Goal: Task Accomplishment & Management: Manage account settings

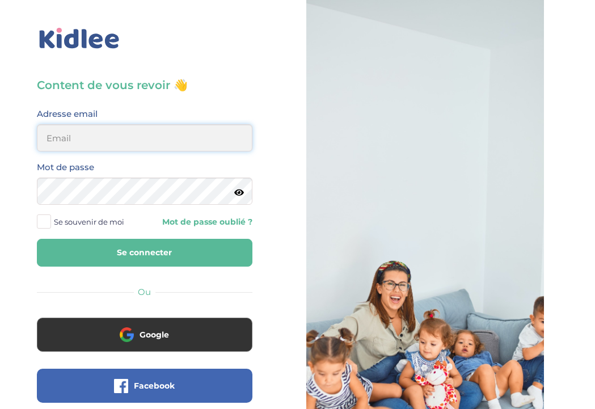
type input "steffycassamajor65@gmail.com"
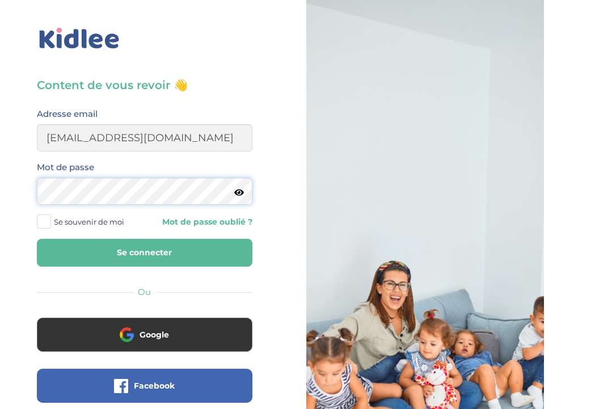
click at [144, 253] on button "Se connecter" at bounding box center [145, 253] width 216 height 28
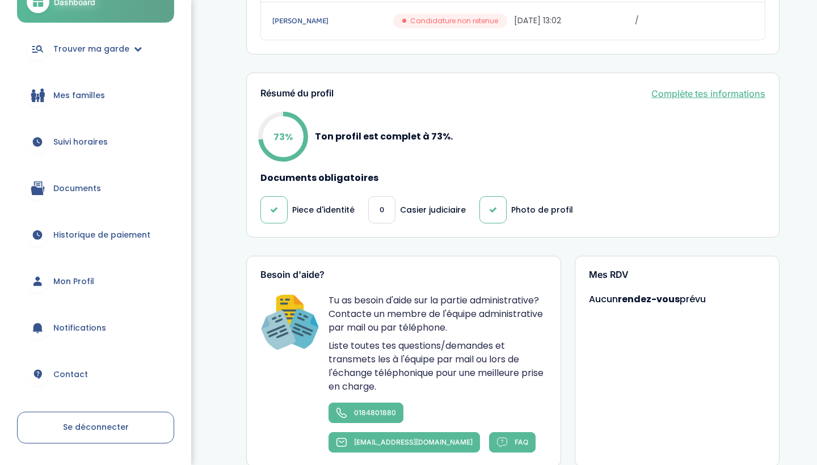
scroll to position [93, 0]
click at [91, 145] on span "Suivi horaires" at bounding box center [80, 143] width 54 height 12
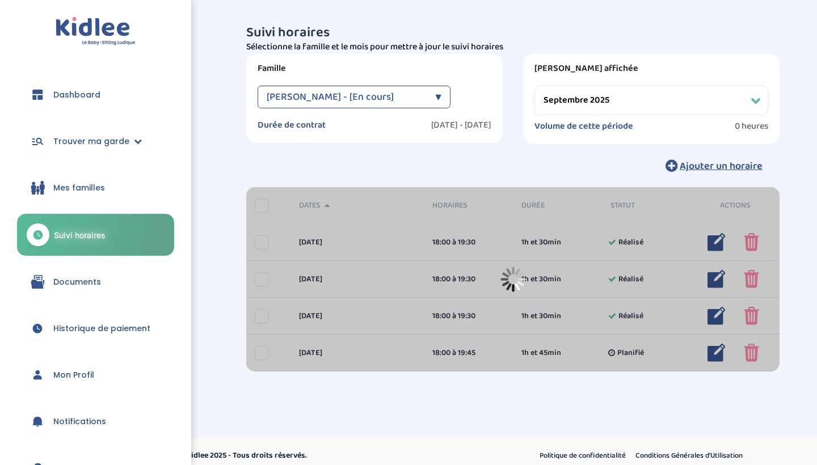
select select "septembre 2025"
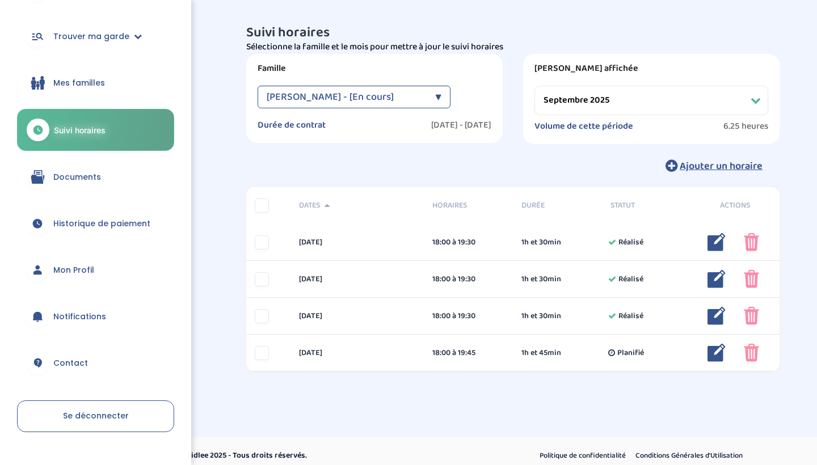
scroll to position [104, 0]
click at [81, 275] on span "Mon Profil" at bounding box center [73, 271] width 41 height 12
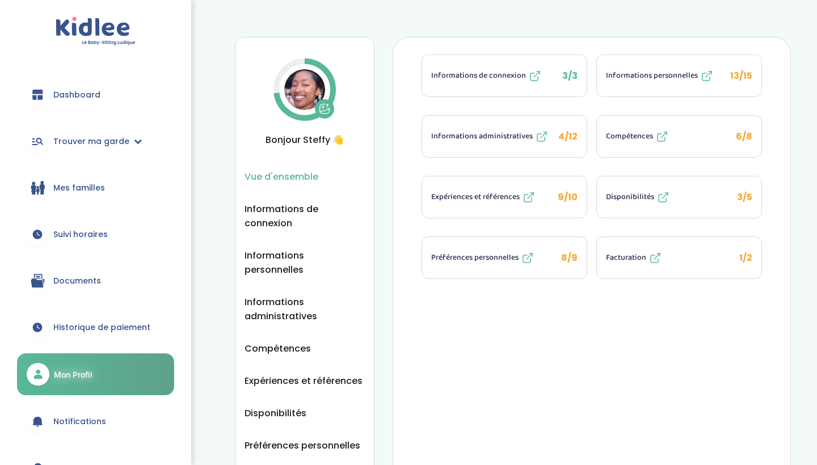
click at [650, 78] on span "Informations personnelles" at bounding box center [652, 76] width 92 height 12
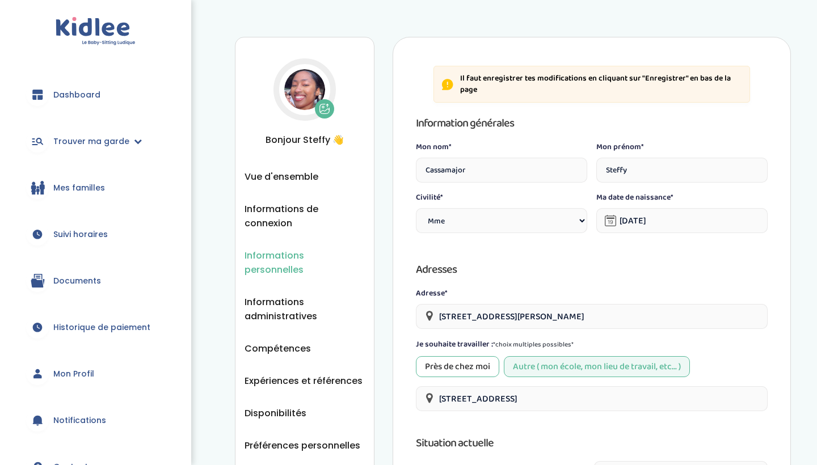
select select "1"
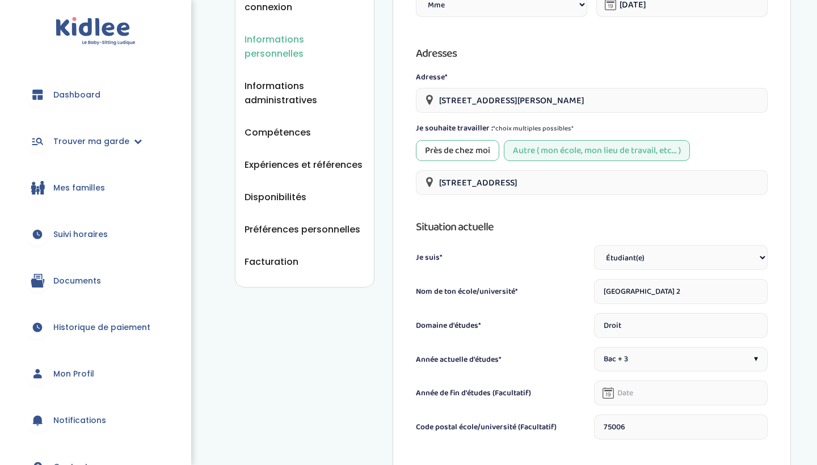
scroll to position [216, 0]
click at [653, 362] on div "Bac + 3 ▾" at bounding box center [681, 360] width 174 height 24
drag, startPoint x: 737, startPoint y: 296, endPoint x: 592, endPoint y: 293, distance: 145.3
click at [592, 293] on div "Nom de ton école/université* Université Panthéon Assas - Paris 2" at bounding box center [592, 292] width 352 height 25
type input "BTS CJN"
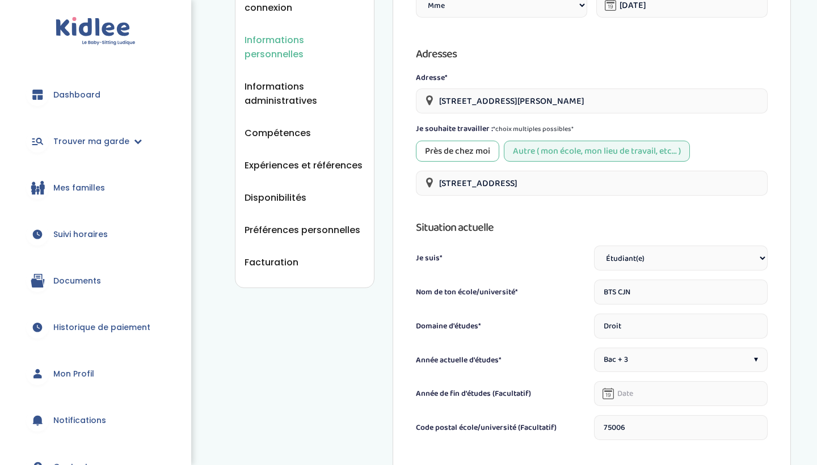
click at [642, 324] on input "Droit" at bounding box center [681, 326] width 174 height 25
click at [639, 360] on div "Bac + 3 ▾" at bounding box center [681, 360] width 174 height 24
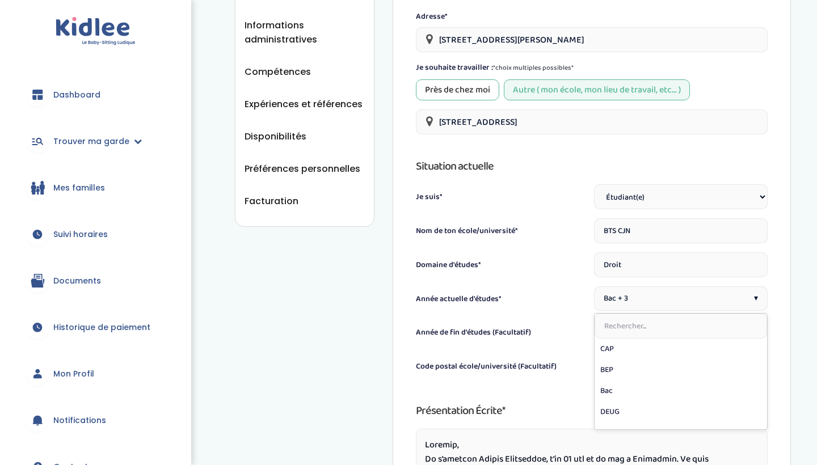
scroll to position [280, 0]
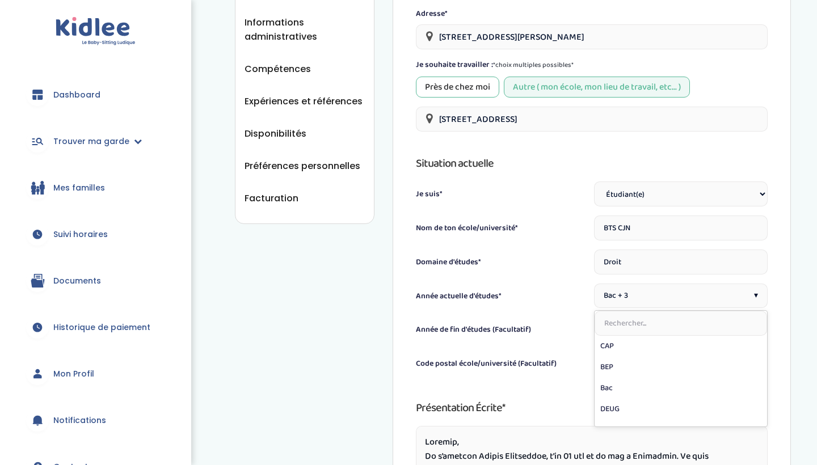
click at [602, 290] on div "Bac + 3 ▾" at bounding box center [681, 296] width 174 height 24
click at [608, 291] on span "Bac + 3" at bounding box center [616, 296] width 24 height 12
click at [653, 300] on div "Bac + 3 ▾" at bounding box center [681, 296] width 174 height 24
click at [624, 322] on input "text" at bounding box center [681, 323] width 173 height 25
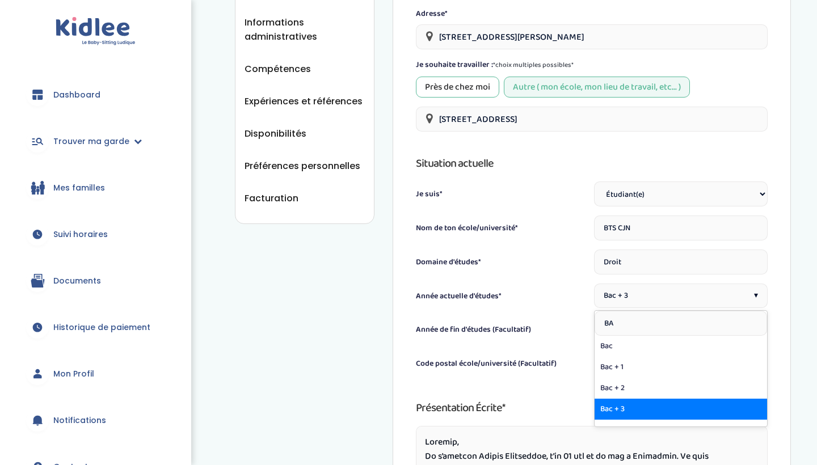
type input "BAC"
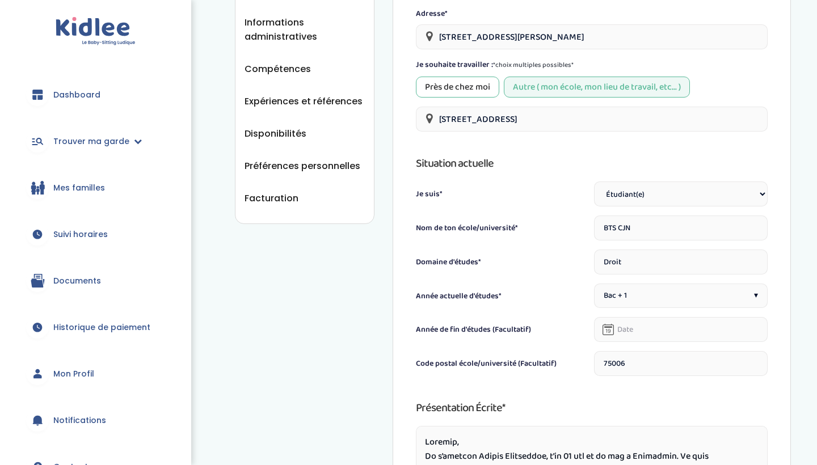
click at [638, 225] on input "BTS CJN" at bounding box center [681, 228] width 174 height 25
click at [795, 226] on div "Informations personnelles Vue d'ensemble Informations de connexion Informations…" at bounding box center [513, 254] width 608 height 1034
type input "75020"
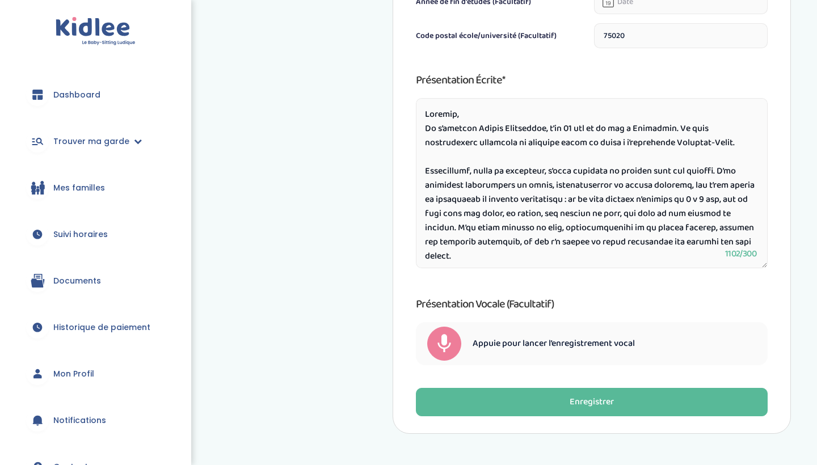
scroll to position [0, 0]
click at [694, 144] on textarea at bounding box center [592, 183] width 352 height 170
click at [691, 143] on textarea at bounding box center [592, 183] width 352 height 170
click at [476, 141] on textarea at bounding box center [592, 183] width 352 height 170
drag, startPoint x: 517, startPoint y: 142, endPoint x: 481, endPoint y: 141, distance: 35.8
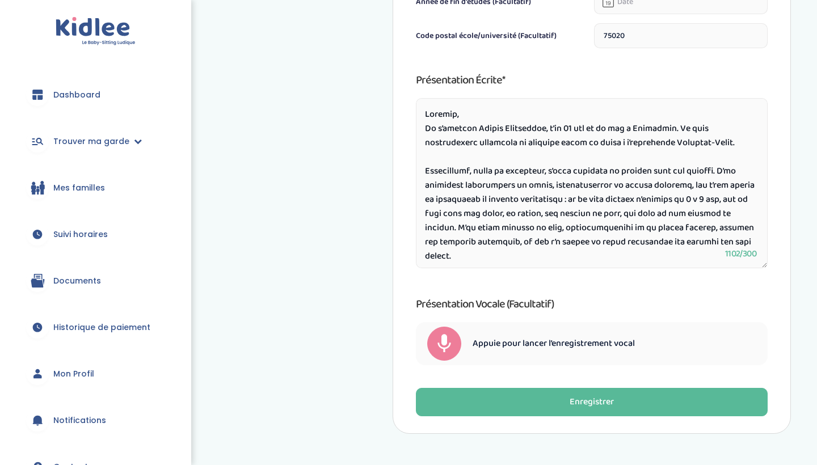
click at [480, 141] on textarea at bounding box center [592, 183] width 352 height 170
click at [573, 142] on textarea at bounding box center [592, 183] width 352 height 170
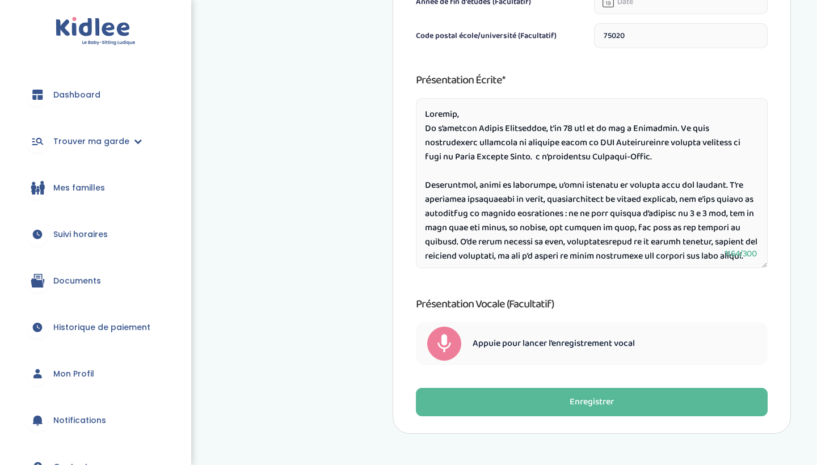
drag, startPoint x: 621, startPoint y: 160, endPoint x: 486, endPoint y: 157, distance: 134.5
click at [486, 157] on textarea at bounding box center [592, 183] width 352 height 170
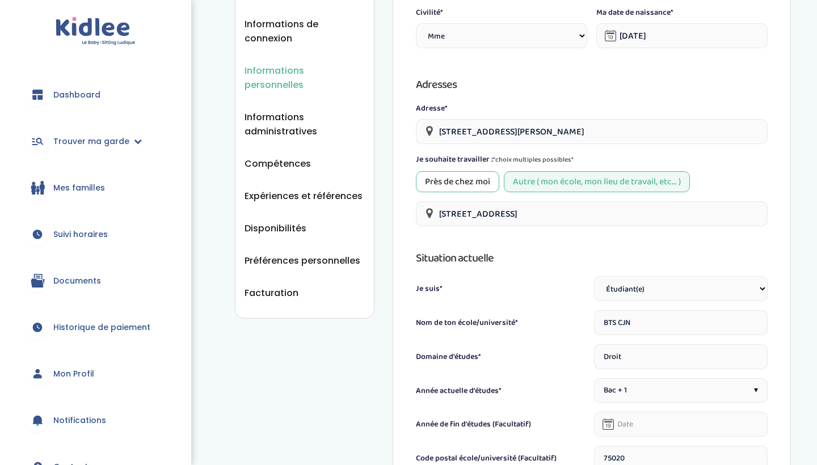
scroll to position [196, 0]
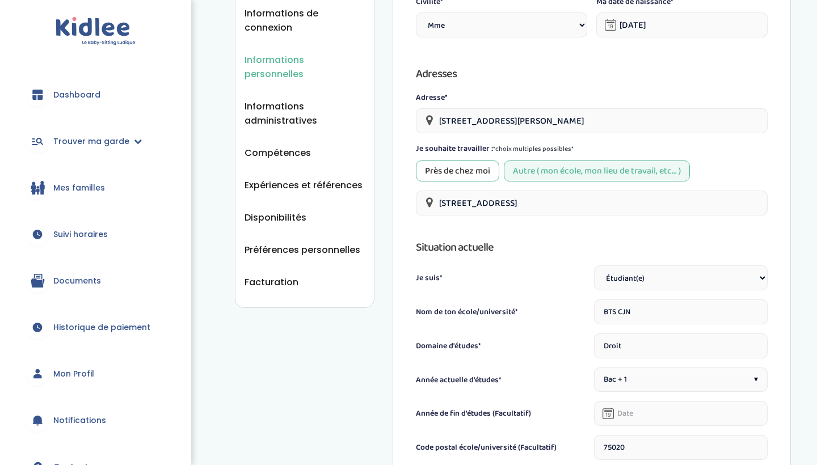
type textarea "Bonjour, Je m’appelle Steffy Cassamajor, j’ai 19 ans et je vis à Sarcelles. Je …"
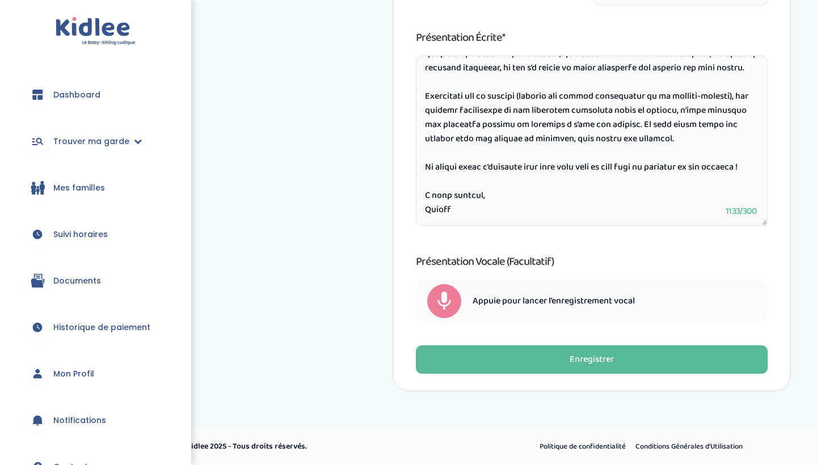
scroll to position [650, 0]
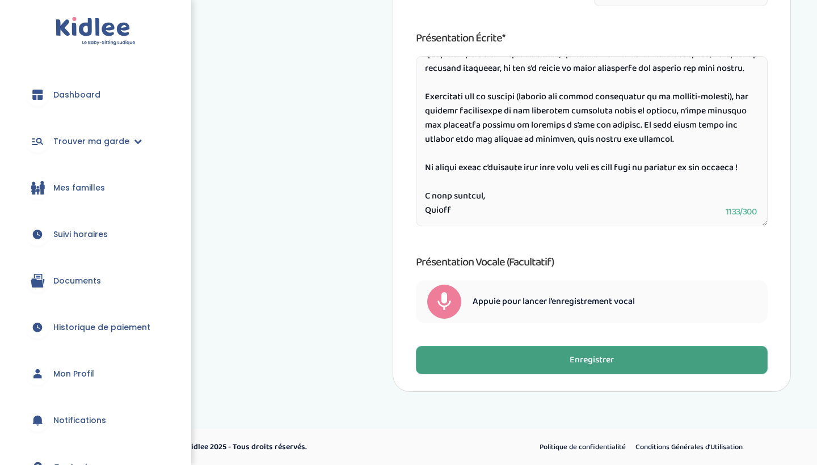
click at [551, 361] on button "Enregistrer" at bounding box center [592, 360] width 352 height 28
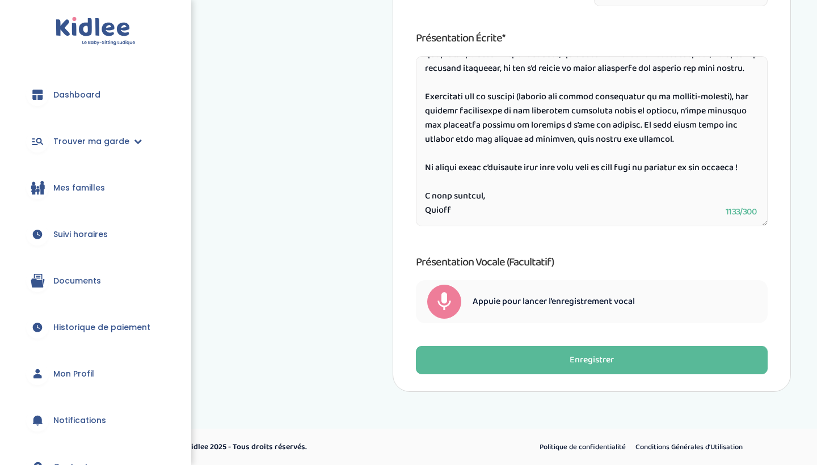
click at [80, 280] on span "Documents" at bounding box center [77, 281] width 48 height 12
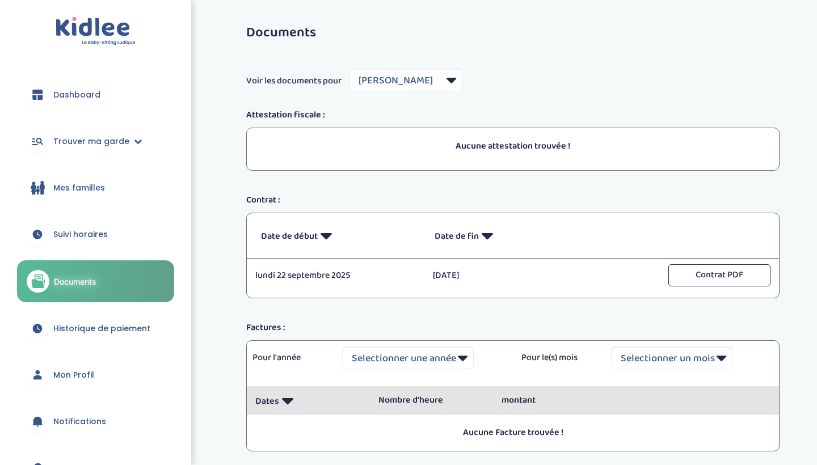
select select "6656"
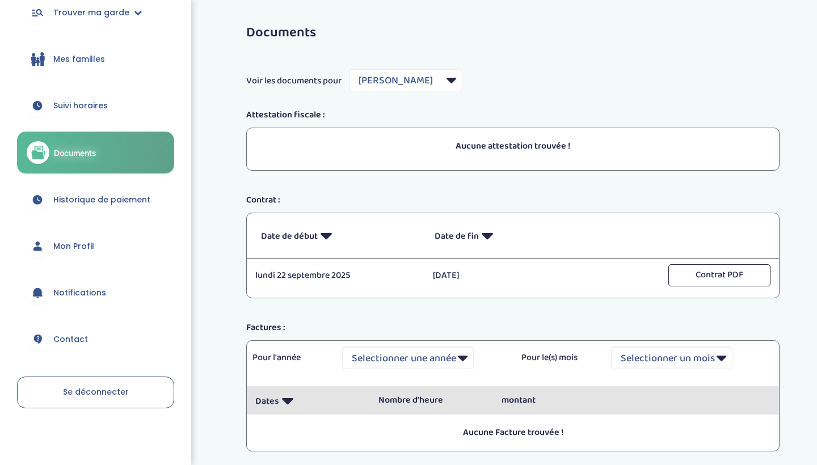
scroll to position [128, 0]
click at [85, 241] on span "Mon Profil" at bounding box center [73, 247] width 41 height 12
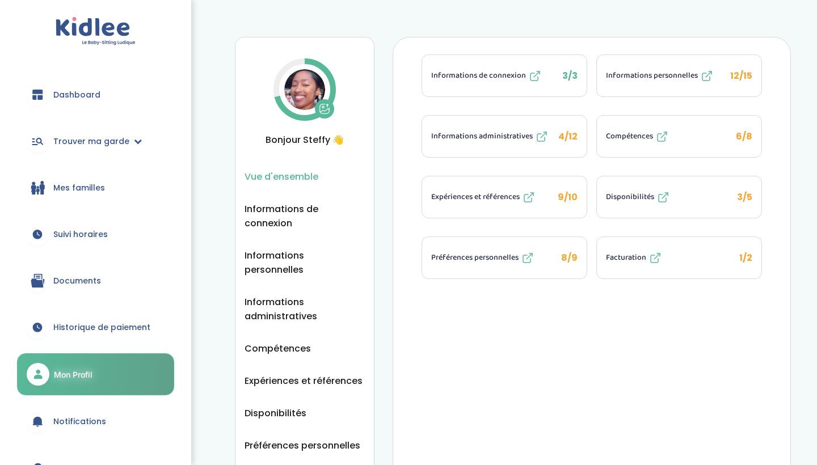
click at [489, 133] on span "Informations administratives" at bounding box center [482, 137] width 102 height 12
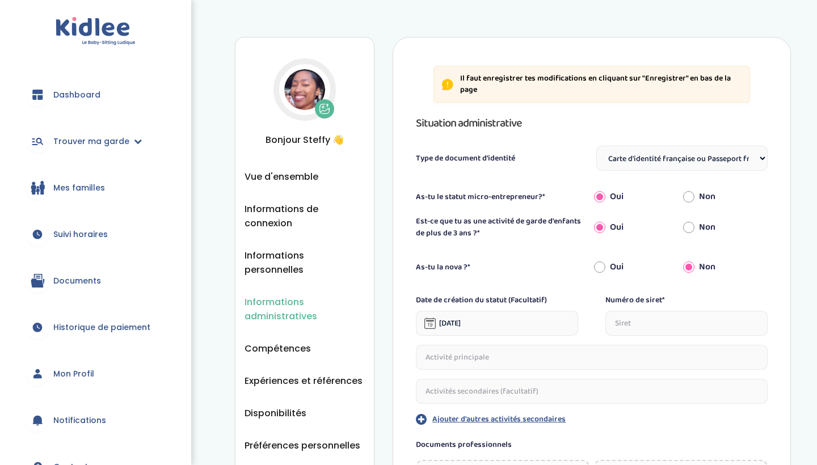
select select "Carte d'identité française ou Passeport français daté de moins de 5 ans"
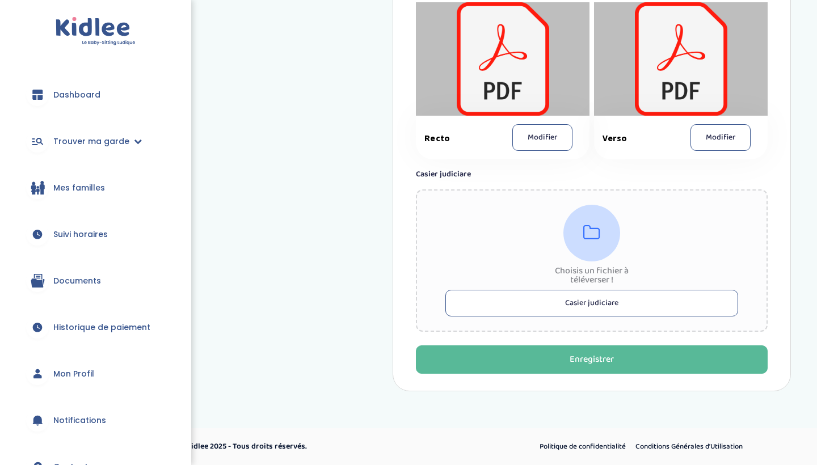
scroll to position [777, 0]
click at [607, 304] on button "Casier judiciare" at bounding box center [592, 304] width 293 height 27
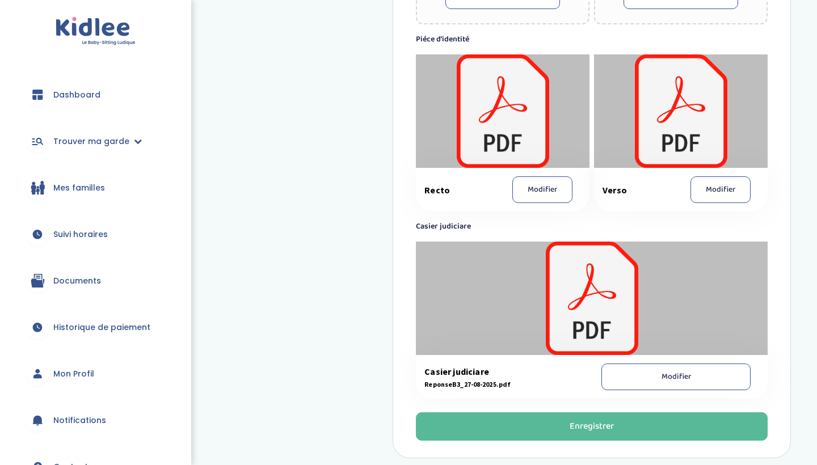
scroll to position [725, 0]
click at [493, 106] on div at bounding box center [503, 112] width 174 height 114
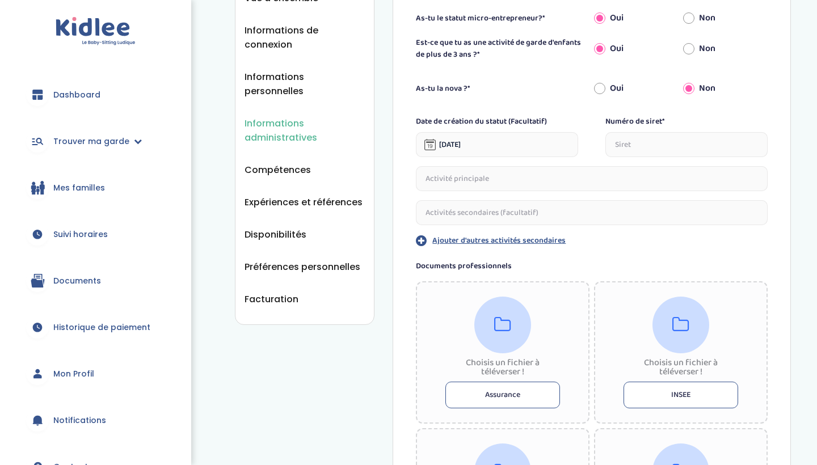
scroll to position [178, 0]
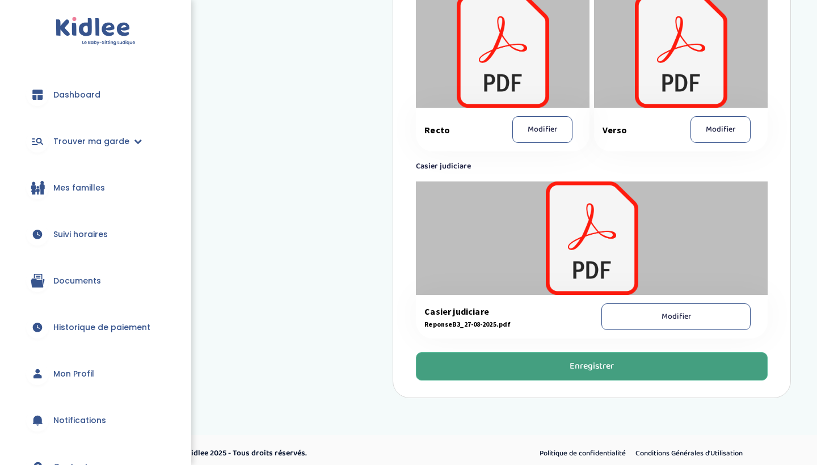
click at [514, 363] on button "Enregistrer" at bounding box center [592, 366] width 352 height 28
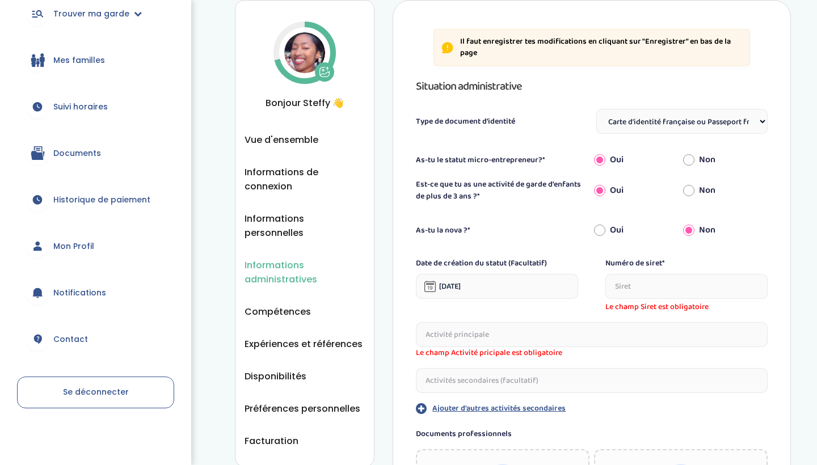
scroll to position [128, 0]
click at [86, 253] on link "Mon Profil" at bounding box center [95, 246] width 157 height 41
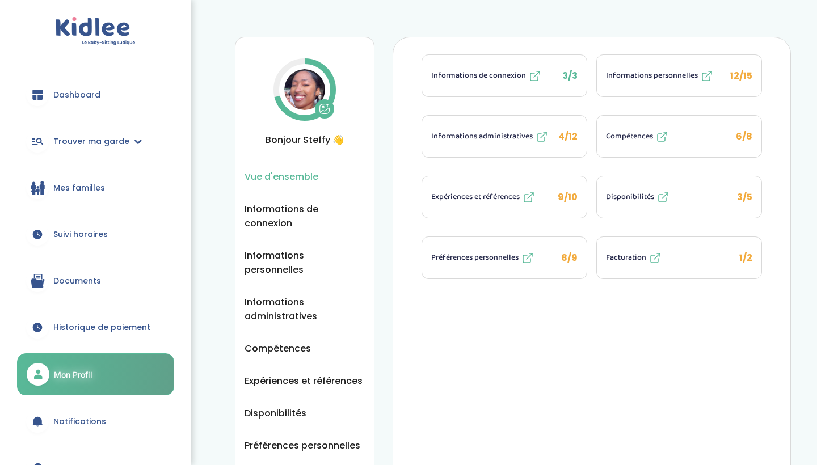
click at [637, 258] on span "Facturation" at bounding box center [626, 258] width 40 height 12
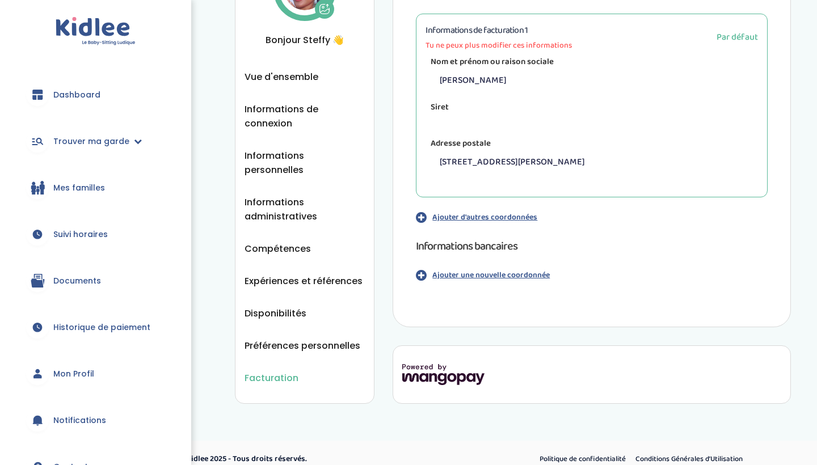
scroll to position [99, 0]
click at [493, 220] on p "Ajouter d'autres coordonnées" at bounding box center [485, 218] width 105 height 12
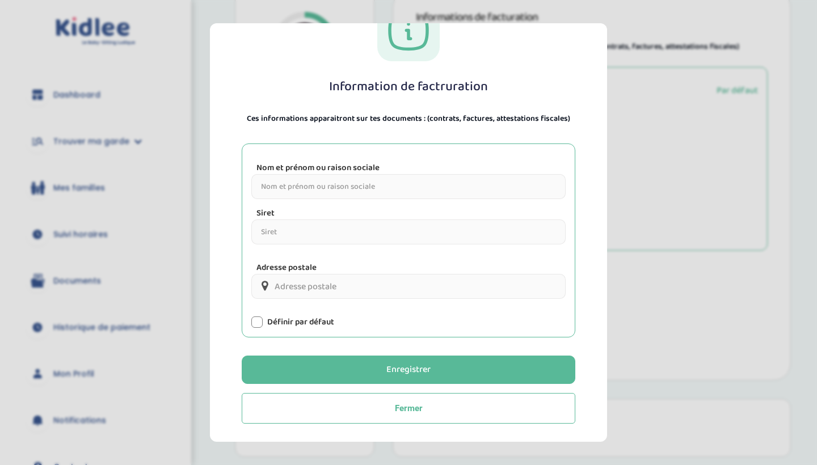
scroll to position [52, 0]
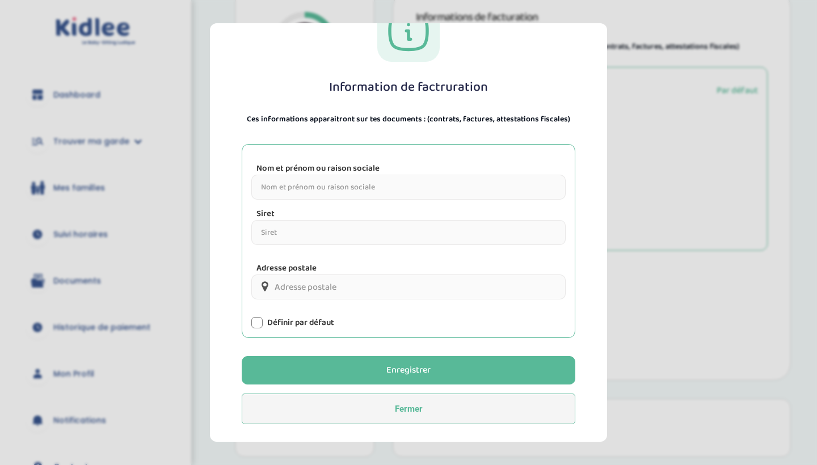
click at [452, 412] on button "Fermer" at bounding box center [409, 409] width 334 height 31
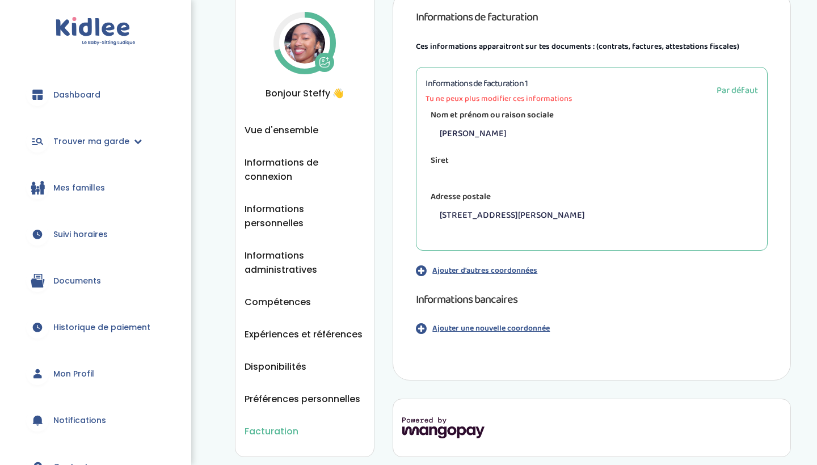
click at [507, 324] on p "Ajouter une nouvelle coordonnée" at bounding box center [491, 329] width 117 height 12
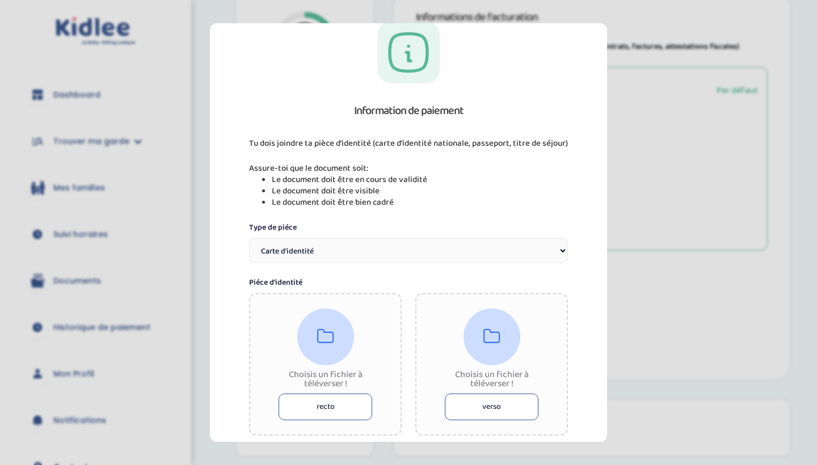
scroll to position [154, 0]
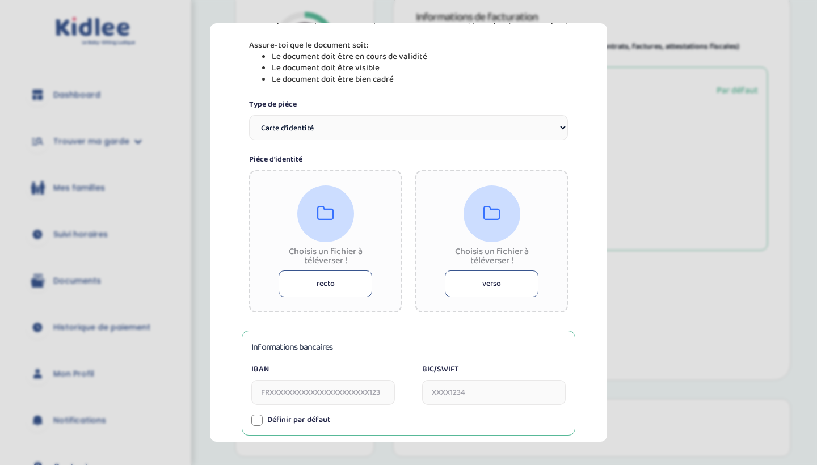
click at [341, 287] on button "recto" at bounding box center [326, 284] width 94 height 27
click at [346, 397] on input "IBAN" at bounding box center [323, 392] width 144 height 25
type input "[FINANCIAL_ID]"
click at [464, 398] on input "BIC/SWIFT" at bounding box center [494, 392] width 144 height 25
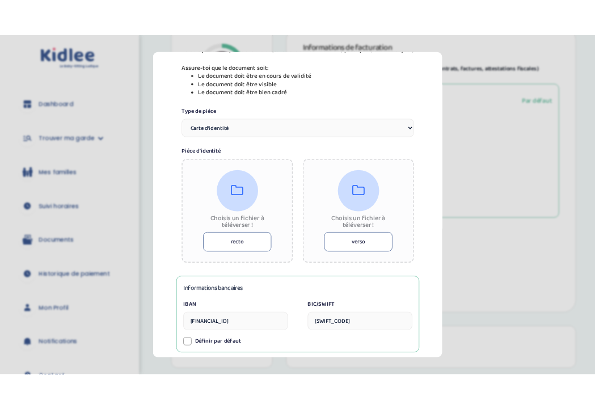
scroll to position [178, 0]
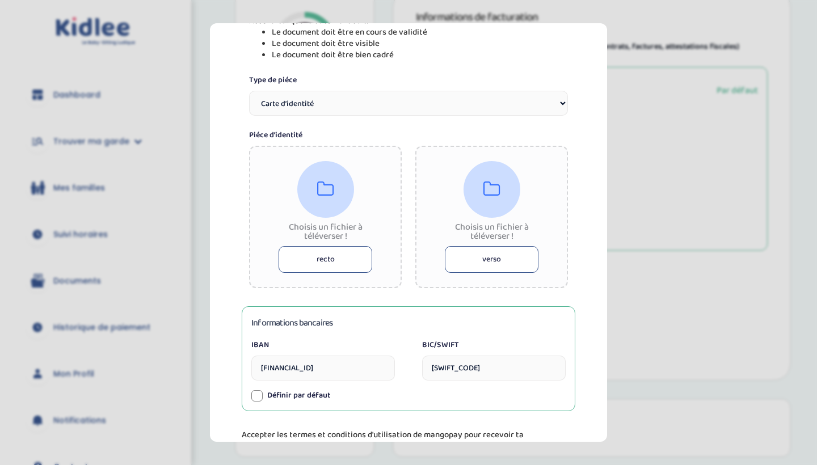
type input "[SWIFT_CODE]"
click at [503, 267] on button "verso" at bounding box center [492, 259] width 94 height 27
click at [320, 190] on icon at bounding box center [325, 189] width 17 height 18
click at [320, 252] on button "recto" at bounding box center [326, 259] width 94 height 27
click at [343, 254] on button "recto" at bounding box center [326, 259] width 94 height 27
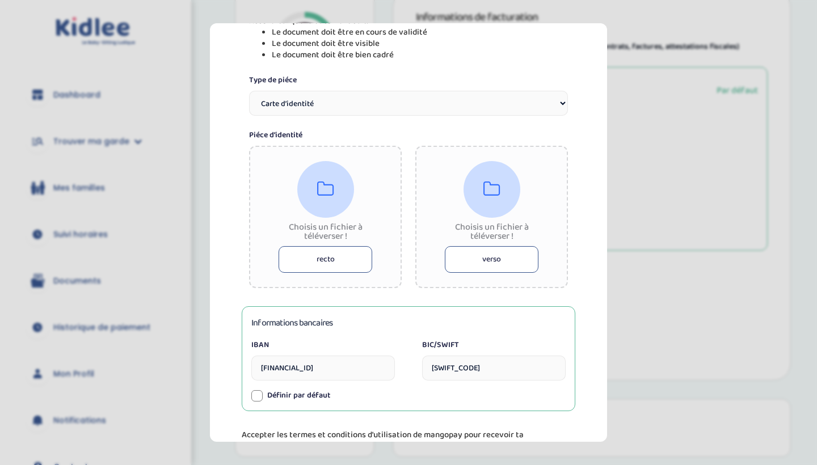
click at [311, 264] on button "recto" at bounding box center [326, 259] width 94 height 27
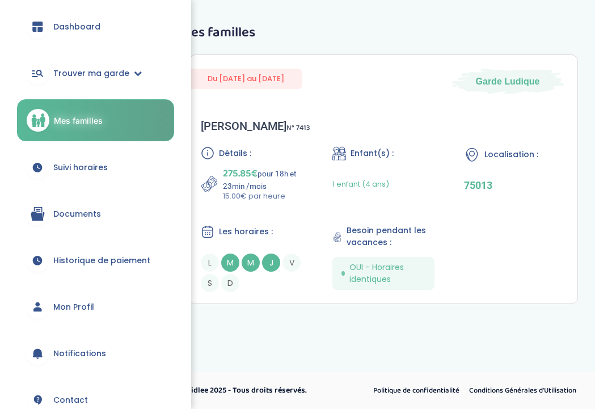
scroll to position [70, 0]
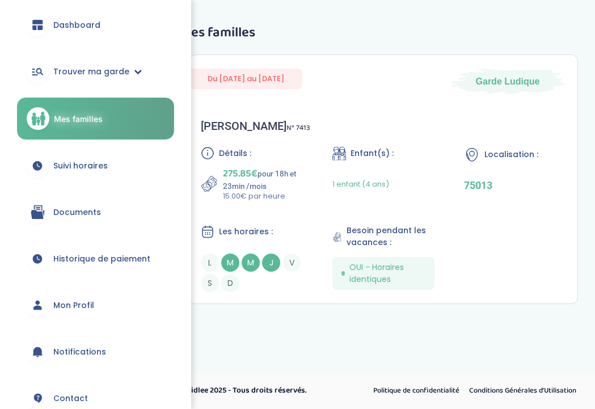
click at [96, 304] on link "Mon Profil" at bounding box center [95, 305] width 157 height 41
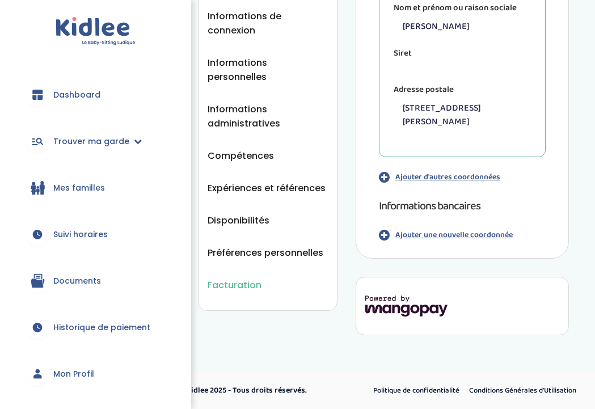
scroll to position [192, 0]
click at [447, 238] on p "Ajouter une nouvelle coordonnée" at bounding box center [454, 236] width 117 height 12
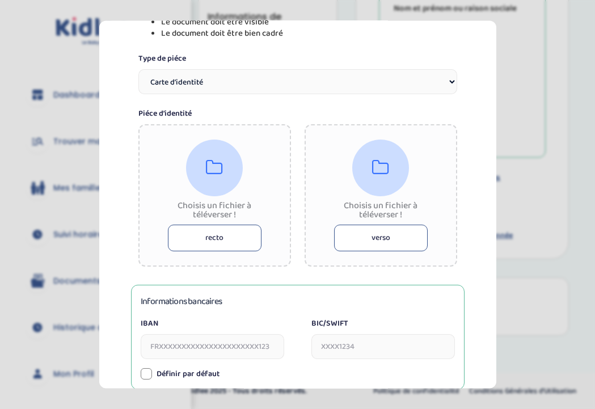
scroll to position [198, 0]
click at [233, 237] on button "recto" at bounding box center [215, 237] width 94 height 27
click at [352, 242] on button "verso" at bounding box center [381, 237] width 94 height 27
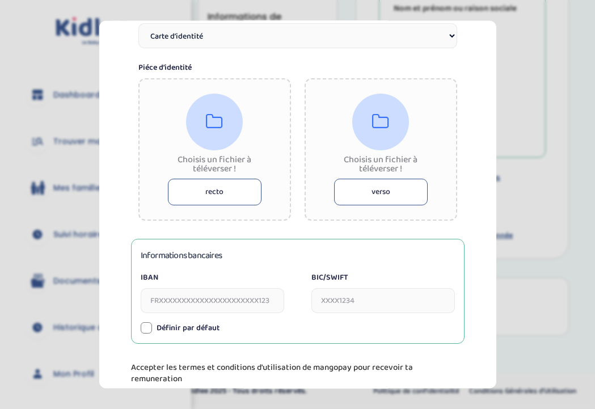
scroll to position [257, 0]
